Goal: Task Accomplishment & Management: Use online tool/utility

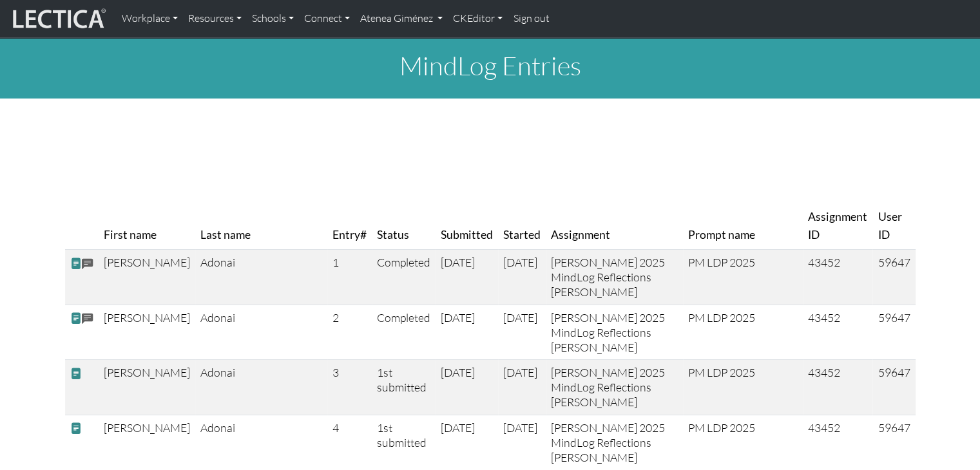
click at [384, 19] on link "Atenea Giménez" at bounding box center [401, 18] width 93 height 27
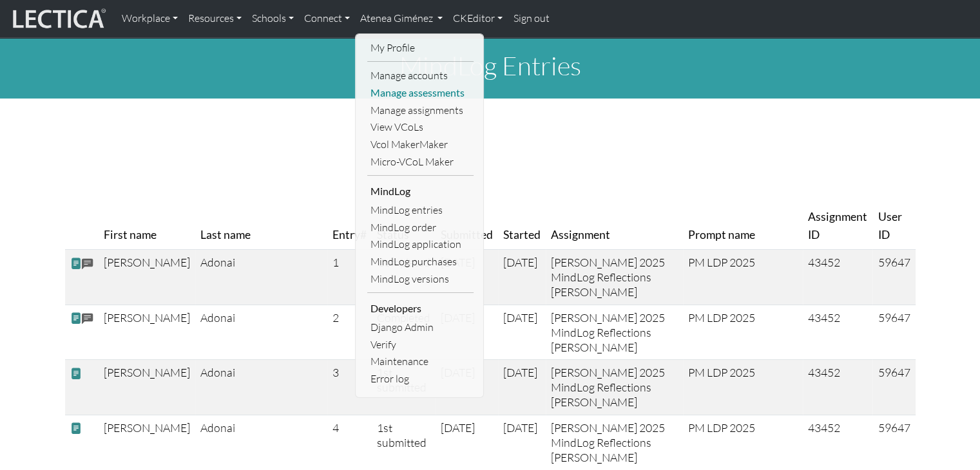
click at [393, 89] on link "Manage assessments" at bounding box center [420, 92] width 106 height 17
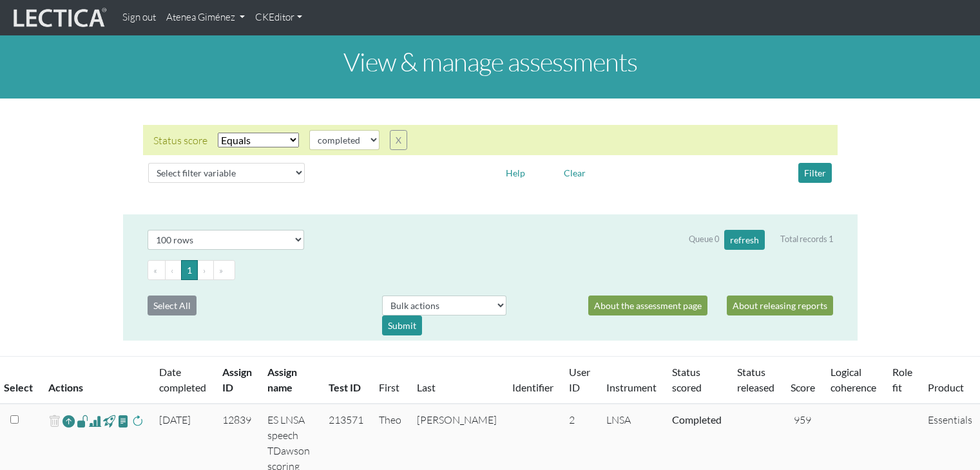
select select "100"
click at [216, 10] on link "Atenea Giménez" at bounding box center [205, 17] width 89 height 25
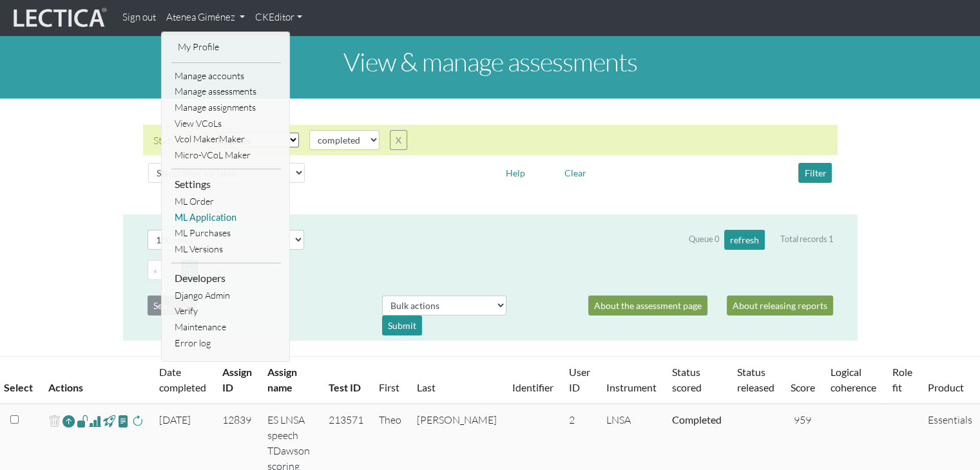
click at [229, 217] on link "ML Application" at bounding box center [225, 218] width 109 height 16
